Goal: Information Seeking & Learning: Find specific fact

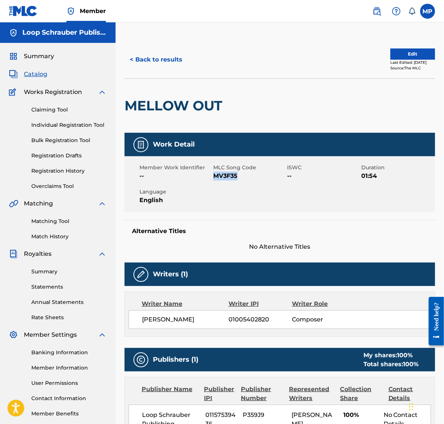
click at [431, 15] on label at bounding box center [428, 11] width 15 height 15
click at [428, 11] on input "MP [PERSON_NAME] [EMAIL_ADDRESS][DOMAIN_NAME] Notification Preferences Profile …" at bounding box center [428, 11] width 0 height 0
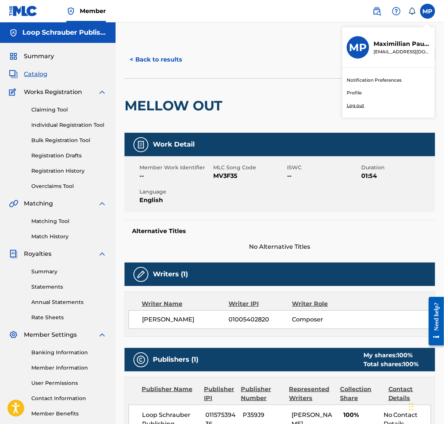
click at [251, 40] on div "< Back to results Edit Last Edited: [DATE] Source: The MLC MELLOW OUT Work Deta…" at bounding box center [280, 276] width 329 height 509
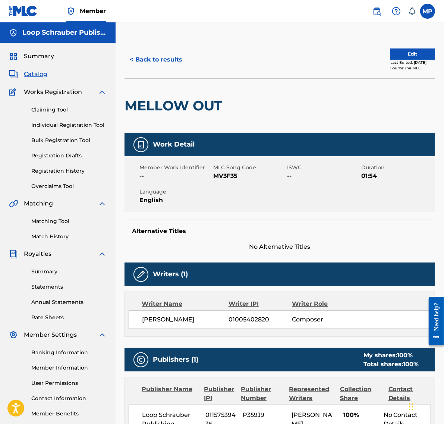
click at [26, 71] on span "Catalog" at bounding box center [36, 74] width 24 height 9
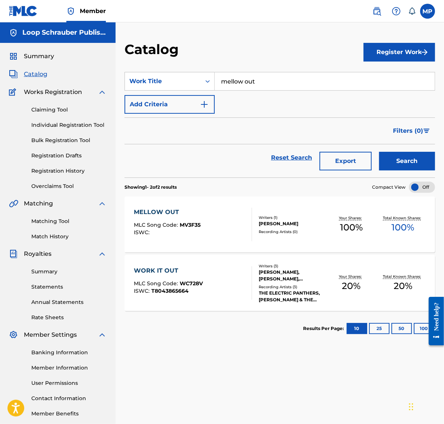
click at [237, 79] on input "mellow out" at bounding box center [325, 81] width 220 height 18
paste input "THE POCKET"
click at [236, 80] on input "THE POCKETout" at bounding box center [325, 81] width 220 height 18
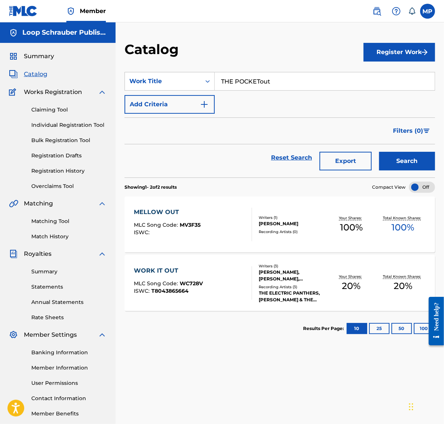
click at [236, 80] on input "THE POCKETout" at bounding box center [325, 81] width 220 height 18
paste input "Search Form"
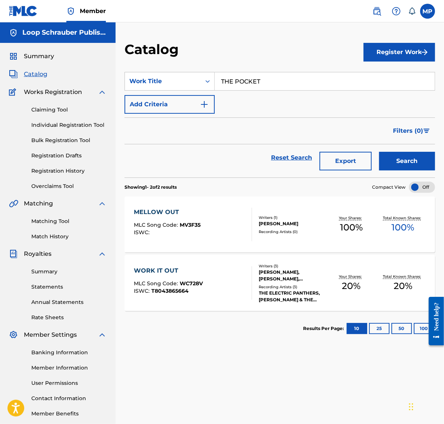
click at [380, 152] on button "Search" at bounding box center [408, 161] width 56 height 19
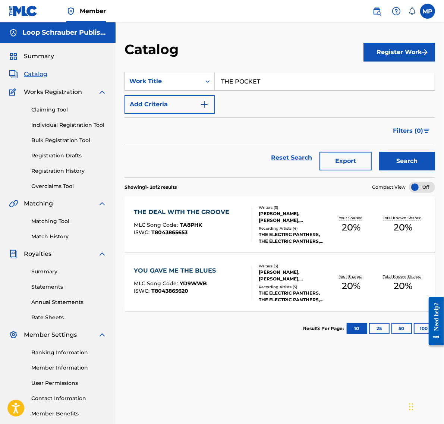
click at [268, 80] on input "THE POCKET" at bounding box center [325, 81] width 220 height 18
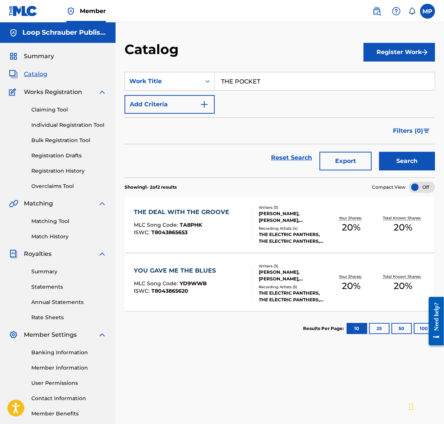
paste input "PRAIA PISCINA"
click at [380, 152] on button "Search" at bounding box center [408, 161] width 56 height 19
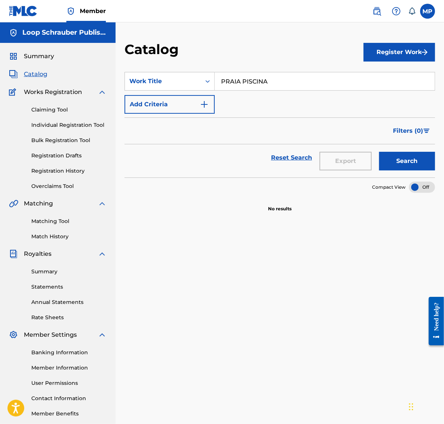
click at [237, 82] on input "PRAIA PISCINA" at bounding box center [325, 81] width 220 height 18
paste input "INTO THE DESERT"
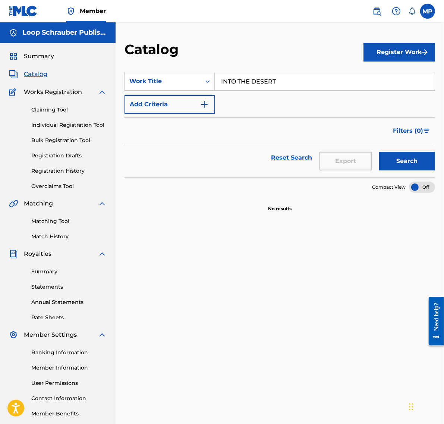
type input "INTO THE DESERT"
click at [380, 152] on button "Search" at bounding box center [408, 161] width 56 height 19
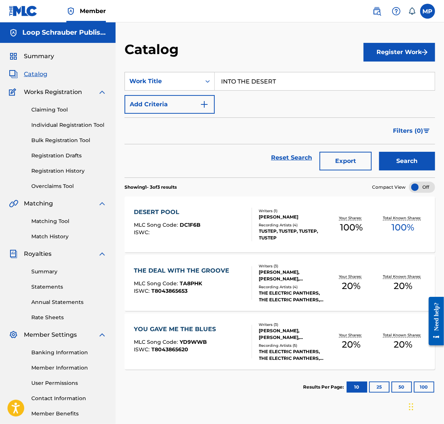
click at [424, 8] on label at bounding box center [428, 11] width 15 height 15
click at [428, 11] on input "MP [PERSON_NAME] [EMAIL_ADDRESS][DOMAIN_NAME] Notification Preferences Profile …" at bounding box center [428, 11] width 0 height 0
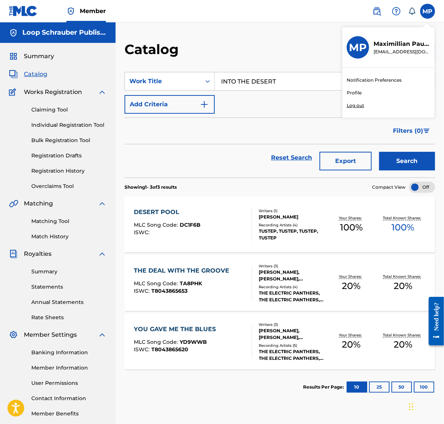
click at [352, 107] on p "Log out" at bounding box center [356, 105] width 18 height 7
click at [428, 11] on input "MP [PERSON_NAME] [EMAIL_ADDRESS][DOMAIN_NAME] Notification Preferences Profile …" at bounding box center [428, 11] width 0 height 0
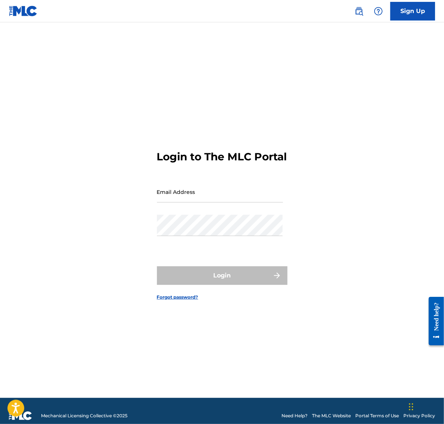
click at [178, 199] on input "Email Address" at bounding box center [220, 191] width 126 height 21
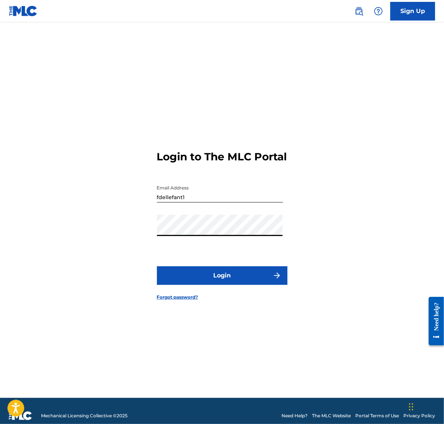
click at [173, 283] on button "Login" at bounding box center [222, 275] width 131 height 19
click at [195, 203] on input "fdellefant1" at bounding box center [220, 191] width 126 height 21
paste input "[EMAIL_ADDRESS][DOMAIN_NAME]"
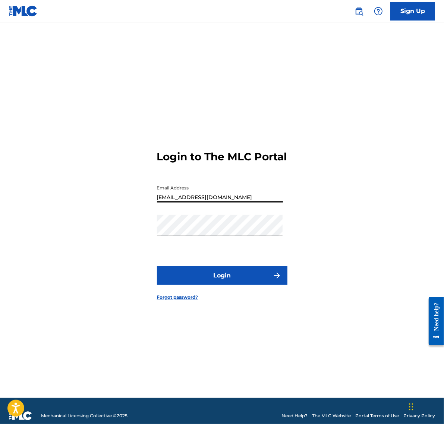
type input "[EMAIL_ADDRESS][DOMAIN_NAME]"
click at [157, 266] on button "Login" at bounding box center [222, 275] width 131 height 19
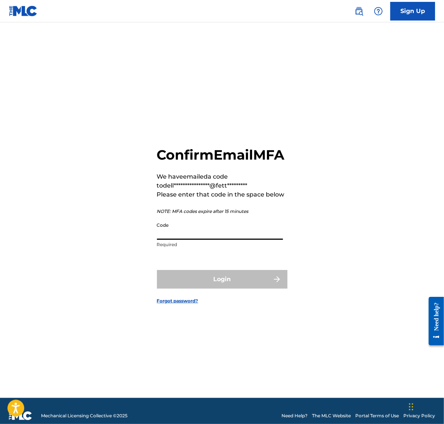
click at [181, 237] on input "Code" at bounding box center [220, 229] width 126 height 21
click at [444, 114] on div "**********" at bounding box center [222, 219] width 444 height 357
click at [217, 234] on input "Code" at bounding box center [220, 229] width 126 height 21
paste input "964145"
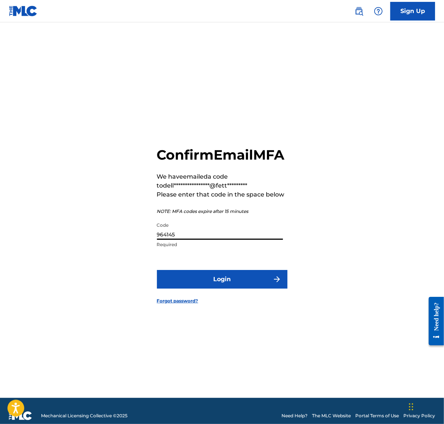
type input "964145"
click at [157, 270] on button "Login" at bounding box center [222, 279] width 131 height 19
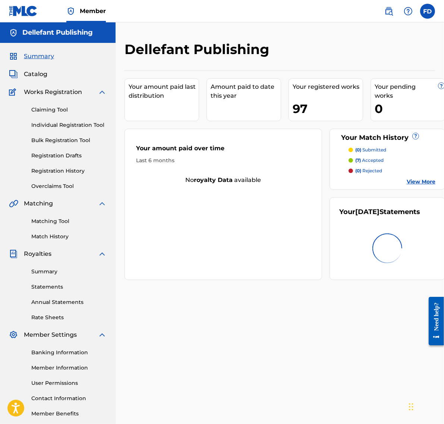
drag, startPoint x: 42, startPoint y: 75, endPoint x: 10, endPoint y: 111, distance: 47.8
click at [42, 75] on span "Catalog" at bounding box center [36, 74] width 24 height 9
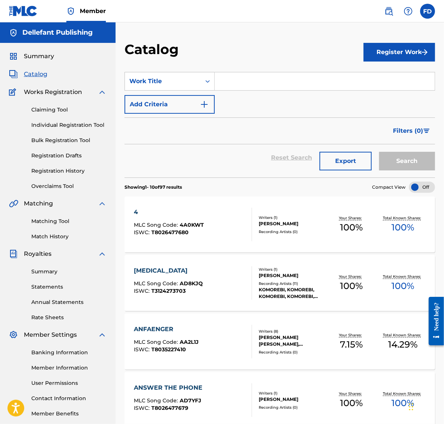
click at [265, 89] on input "Search Form" at bounding box center [325, 81] width 220 height 18
paste input "[PERSON_NAME] & [PERSON_NAME] - WIR WOLLEN NICHT VIEL, WIR WOLLEN ALLES FEAT. […"
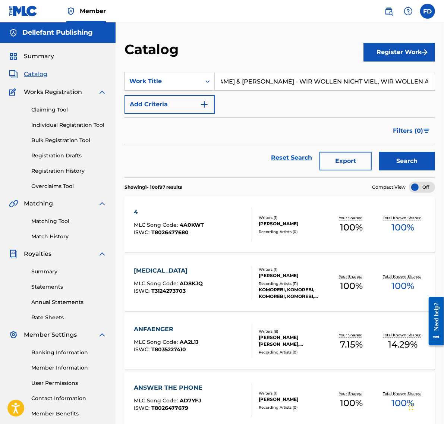
type input "[PERSON_NAME] & [PERSON_NAME] - WIR WOLLEN NICHT VIEL, WIR WOLLEN ALLES FEAT. […"
click at [380, 152] on button "Search" at bounding box center [408, 161] width 56 height 19
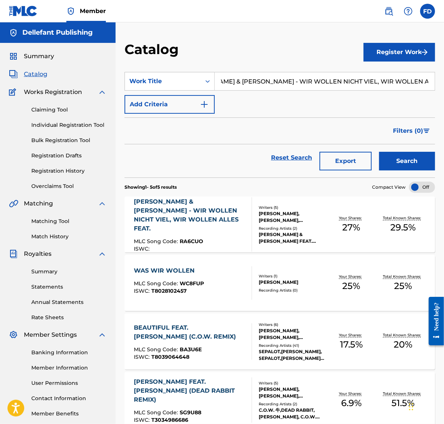
click at [175, 223] on div "[PERSON_NAME] & [PERSON_NAME] - WIR WOLLEN NICHT VIEL, WIR WOLLEN ALLES FEAT." at bounding box center [190, 215] width 112 height 36
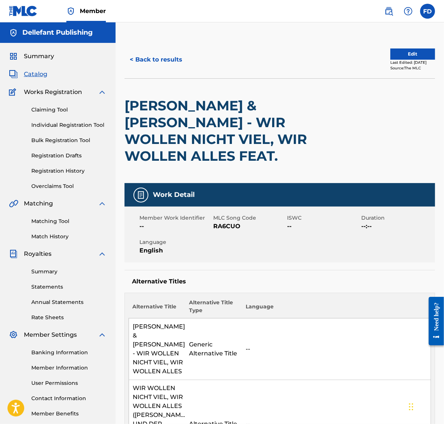
click at [222, 226] on span "RA6CUO" at bounding box center [249, 226] width 72 height 9
copy span "RA6CUO"
drag, startPoint x: 32, startPoint y: 73, endPoint x: 123, endPoint y: 85, distance: 91.8
click at [32, 73] on span "Catalog" at bounding box center [36, 74] width 24 height 9
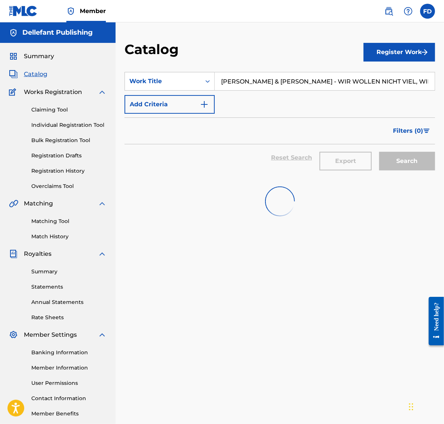
click at [247, 86] on input "[PERSON_NAME] & [PERSON_NAME] - WIR WOLLEN NICHT VIEL, WIR WOLLEN ALLES FEAT. […" at bounding box center [325, 81] width 220 height 18
paste input "ANFAENGER"
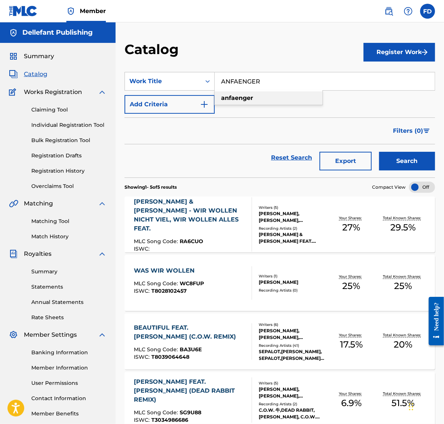
click at [245, 94] on div "anfaenger" at bounding box center [269, 97] width 108 height 13
type input "anfaenger"
click at [380, 152] on button "Search" at bounding box center [408, 161] width 56 height 19
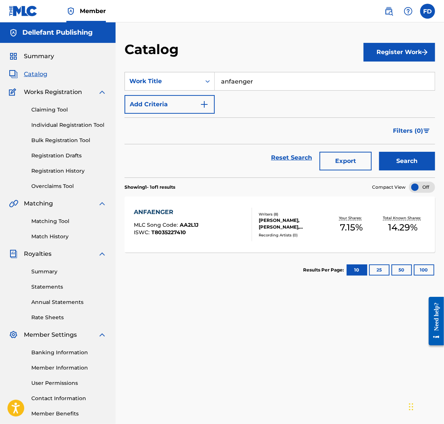
click at [168, 213] on div "ANFAENGER" at bounding box center [166, 212] width 65 height 9
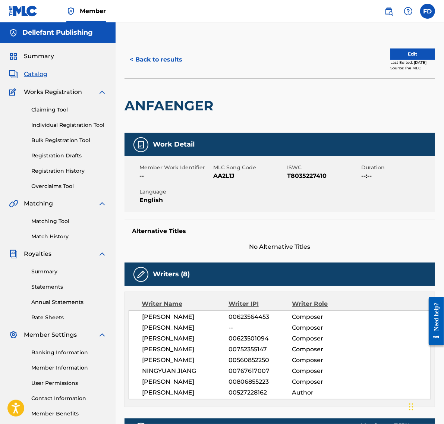
click at [47, 72] on span "Catalog" at bounding box center [36, 74] width 24 height 9
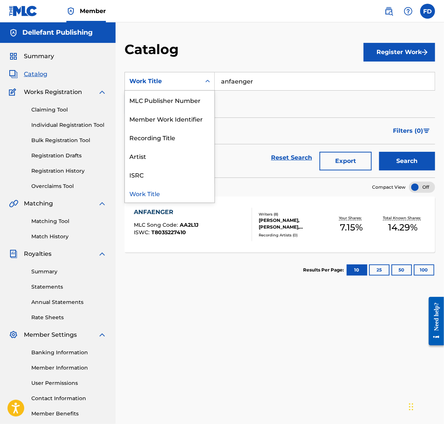
scroll to position [69, 0]
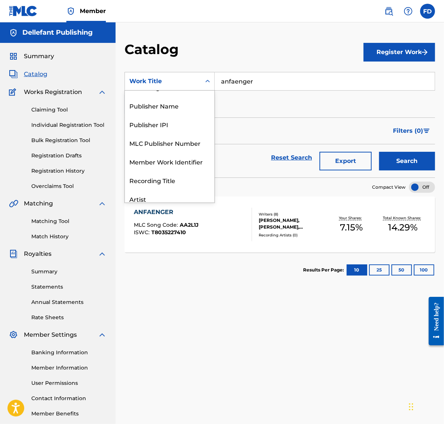
drag, startPoint x: 169, startPoint y: 81, endPoint x: 148, endPoint y: 146, distance: 67.5
click at [148, 146] on div "MLC Publisher Number" at bounding box center [170, 143] width 90 height 19
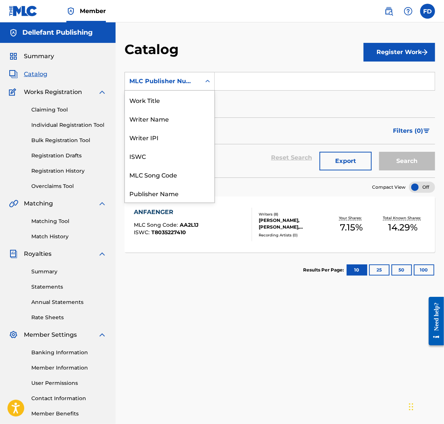
click at [161, 85] on div "MLC Publisher Number" at bounding box center [162, 81] width 67 height 9
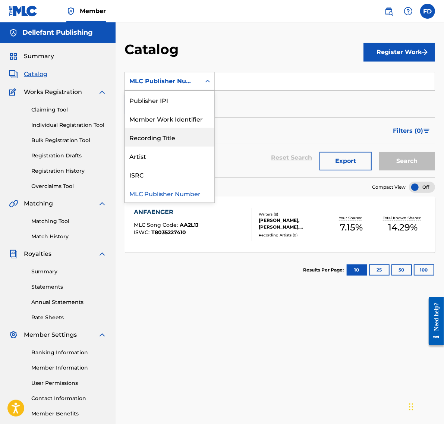
scroll to position [0, 0]
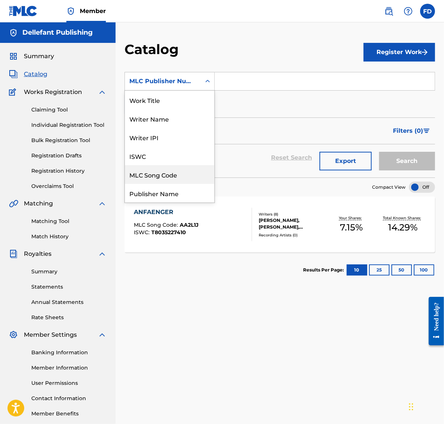
click at [151, 180] on div "MLC Song Code" at bounding box center [170, 174] width 90 height 19
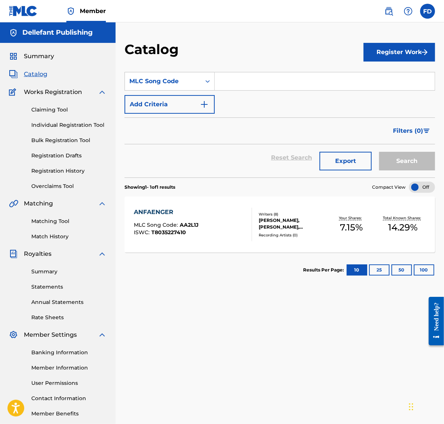
click at [274, 83] on input "Search Form" at bounding box center [325, 81] width 220 height 18
paste input "AA10CH"
click at [380, 152] on button "Search" at bounding box center [408, 161] width 56 height 19
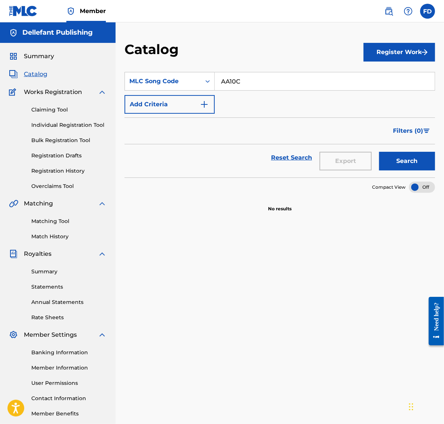
type input "AA10C"
click at [428, 16] on label at bounding box center [428, 11] width 15 height 15
click at [428, 11] on input "[PERSON_NAME] [EMAIL_ADDRESS][DOMAIN_NAME] Notification Preferences Profile Log…" at bounding box center [428, 11] width 0 height 0
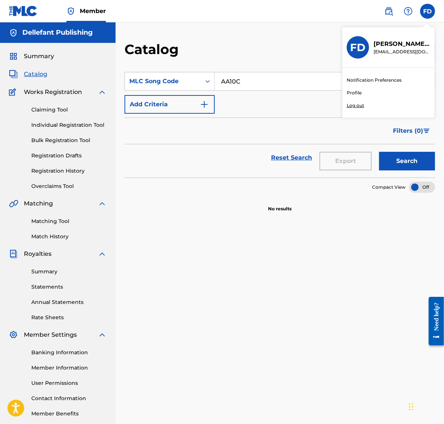
click at [359, 109] on div "Notification Preferences Profile Log out" at bounding box center [389, 93] width 93 height 50
click at [428, 11] on input "[PERSON_NAME] [EMAIL_ADDRESS][DOMAIN_NAME] Notification Preferences Profile Log…" at bounding box center [428, 11] width 0 height 0
click at [357, 107] on p "Log out" at bounding box center [356, 105] width 18 height 7
click at [428, 11] on input "[PERSON_NAME] [EMAIL_ADDRESS][DOMAIN_NAME] Notification Preferences Profile Log…" at bounding box center [428, 11] width 0 height 0
